Goal: Task Accomplishment & Management: Manage account settings

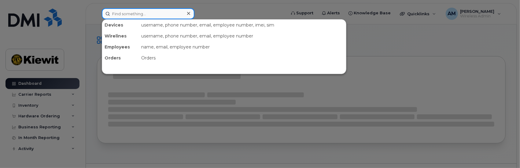
click at [142, 14] on input at bounding box center [148, 13] width 93 height 11
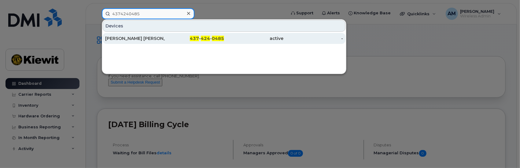
type input "4374240485"
click at [131, 38] on div "[PERSON_NAME] [PERSON_NAME]" at bounding box center [135, 38] width 60 height 6
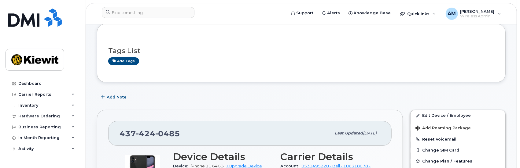
scroll to position [122, 0]
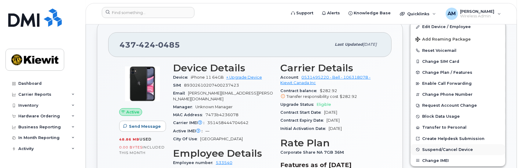
click at [437, 149] on span "Suspend/Cancel Device" at bounding box center [447, 150] width 51 height 5
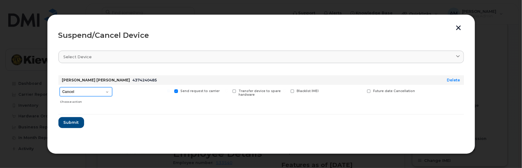
click at [108, 93] on select "Cancel Suspend - Extend Suspension Suspend - Reduced Rate Suspend - Full Rate S…" at bounding box center [86, 91] width 53 height 9
select select "[object Object]"
click at [60, 87] on select "Cancel Suspend - Extend Suspension Suspend - Reduced Rate Suspend - Full Rate S…" at bounding box center [86, 91] width 53 height 9
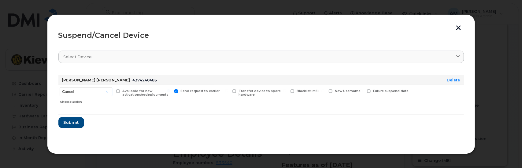
click at [118, 91] on span at bounding box center [118, 92] width 4 height 4
click at [112, 91] on input "Available for new activations/redeployments" at bounding box center [110, 91] width 3 height 3
checkbox input "true"
click at [71, 123] on span "Submit" at bounding box center [70, 123] width 15 height 6
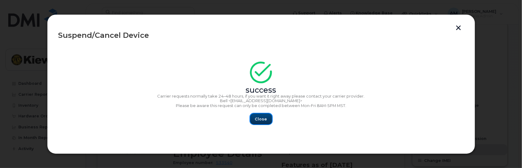
click at [262, 120] on span "Close" at bounding box center [261, 119] width 12 height 6
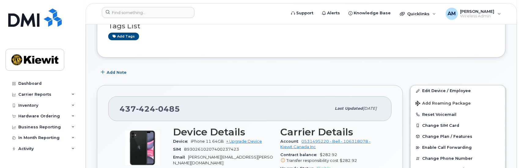
scroll to position [0, 0]
